Goal: Obtain resource: Download file/media

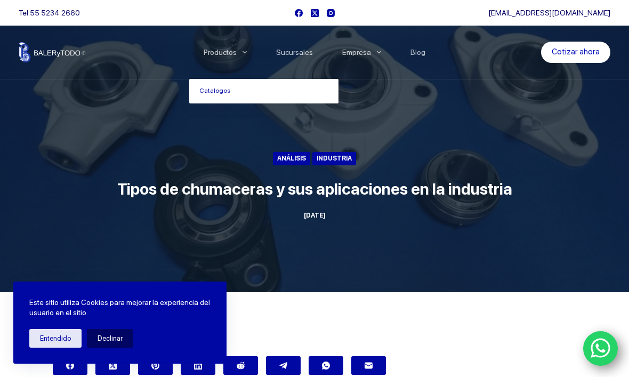
click at [229, 100] on link "Catalogos" at bounding box center [263, 91] width 149 height 25
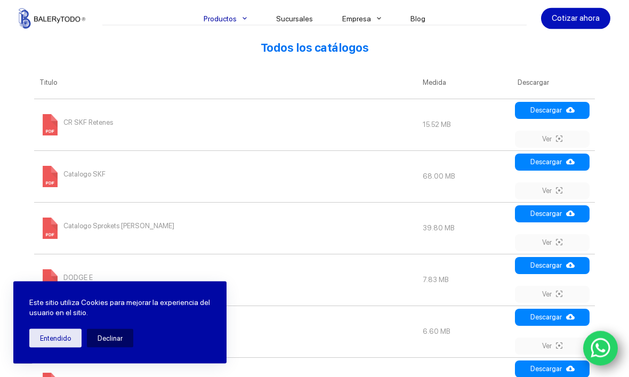
scroll to position [434, 0]
click at [565, 117] on link "Descargar" at bounding box center [552, 110] width 75 height 17
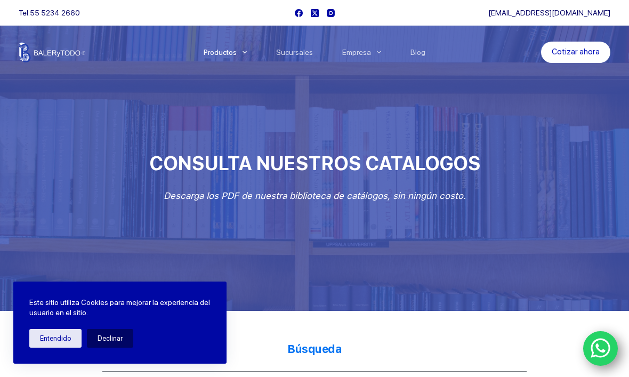
click at [583, 60] on link "Cotizar ahora" at bounding box center [575, 52] width 69 height 21
